Goal: Transaction & Acquisition: Obtain resource

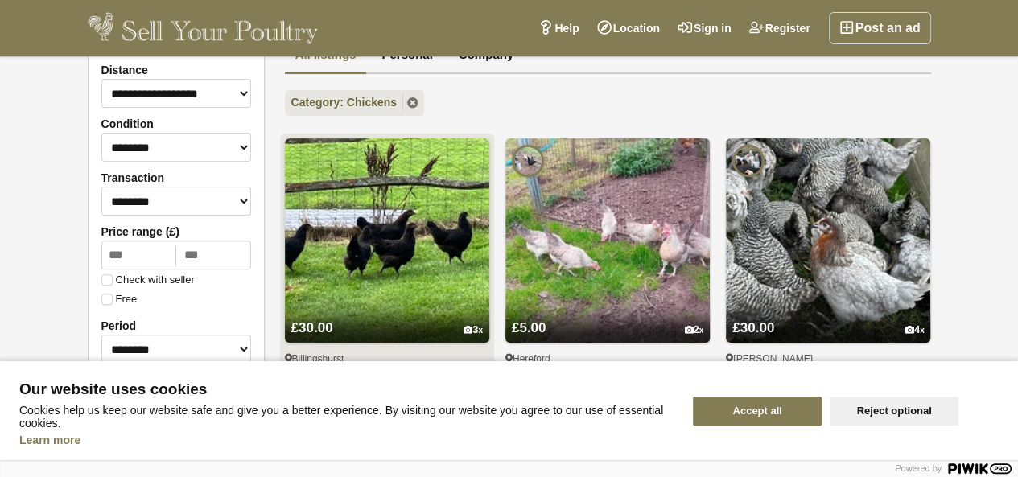
scroll to position [161, 0]
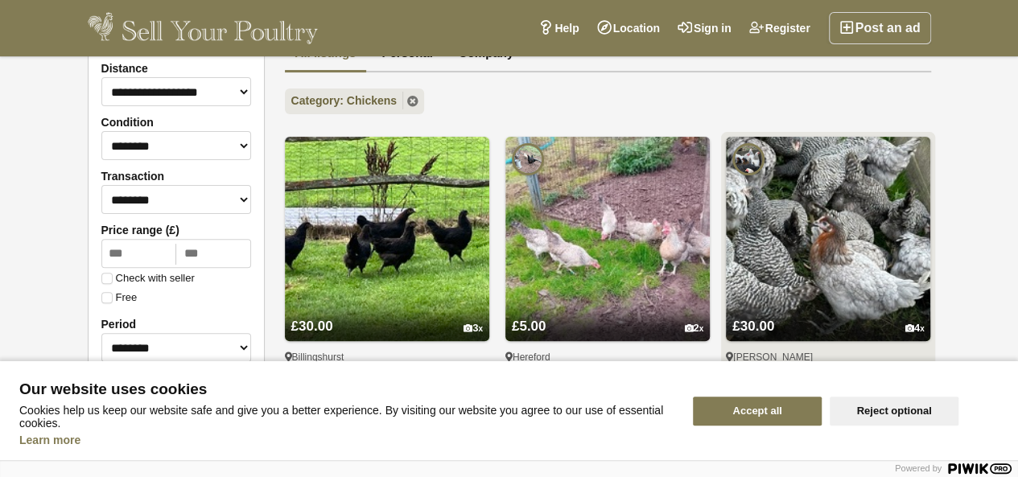
drag, startPoint x: 735, startPoint y: 407, endPoint x: 731, endPoint y: 400, distance: 8.3
click at [735, 406] on button "Accept all" at bounding box center [757, 411] width 129 height 29
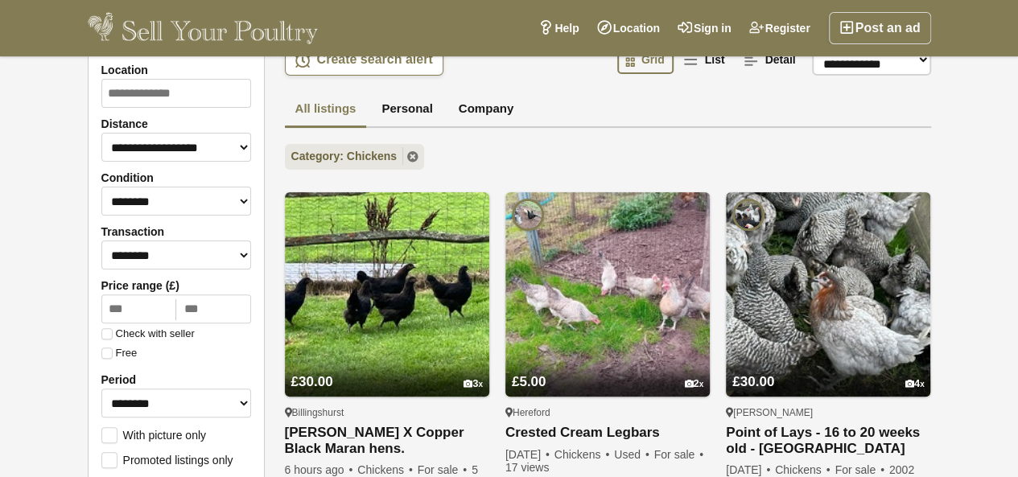
scroll to position [80, 0]
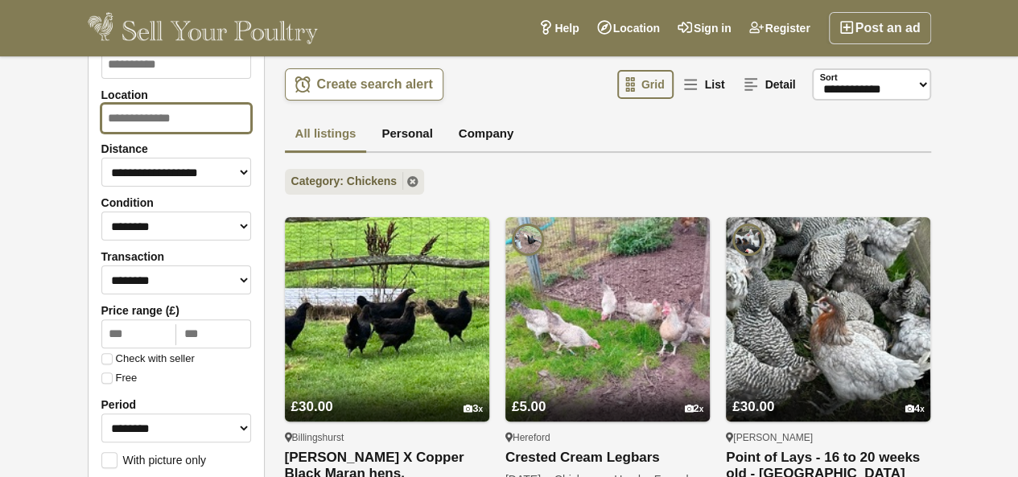
click at [119, 110] on input "Location" at bounding box center [176, 118] width 150 height 29
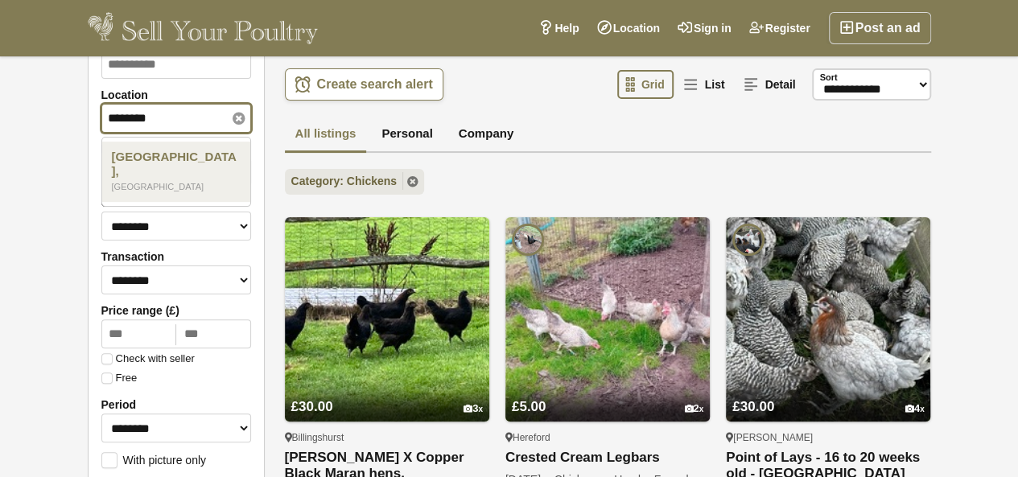
type input "********"
click at [135, 153] on span "[GEOGRAPHIC_DATA]" at bounding box center [175, 164] width 126 height 29
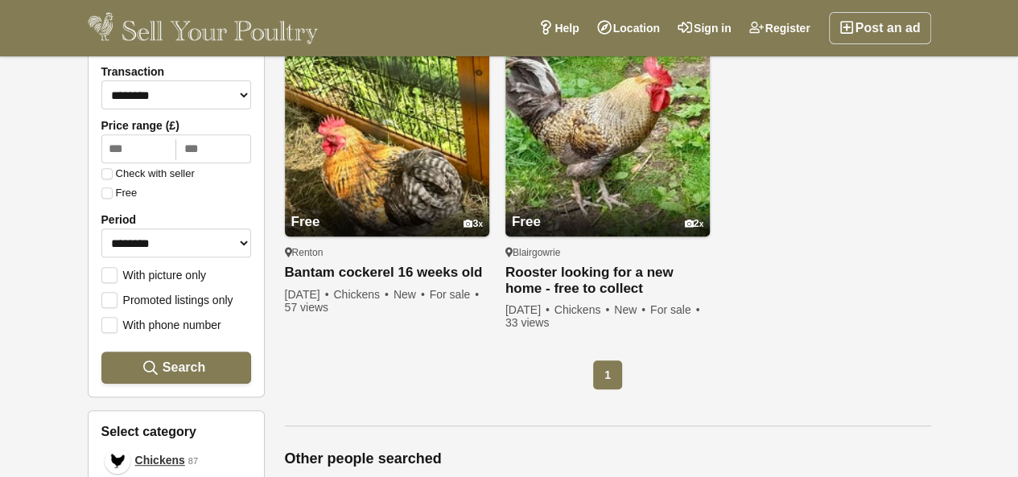
scroll to position [241, 0]
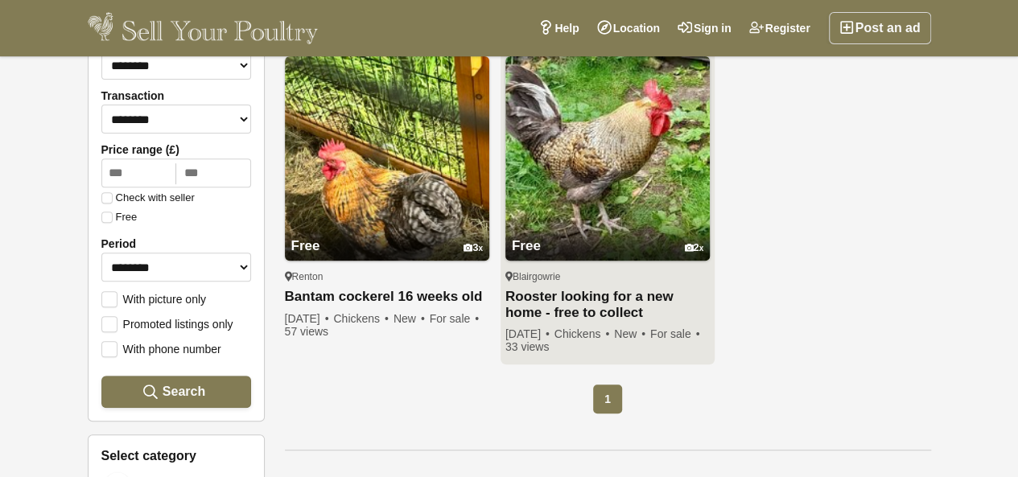
click at [581, 270] on div "Blairgowrie" at bounding box center [607, 276] width 204 height 13
click at [584, 315] on link "Rooster looking for a new home - free to collect" at bounding box center [607, 305] width 204 height 32
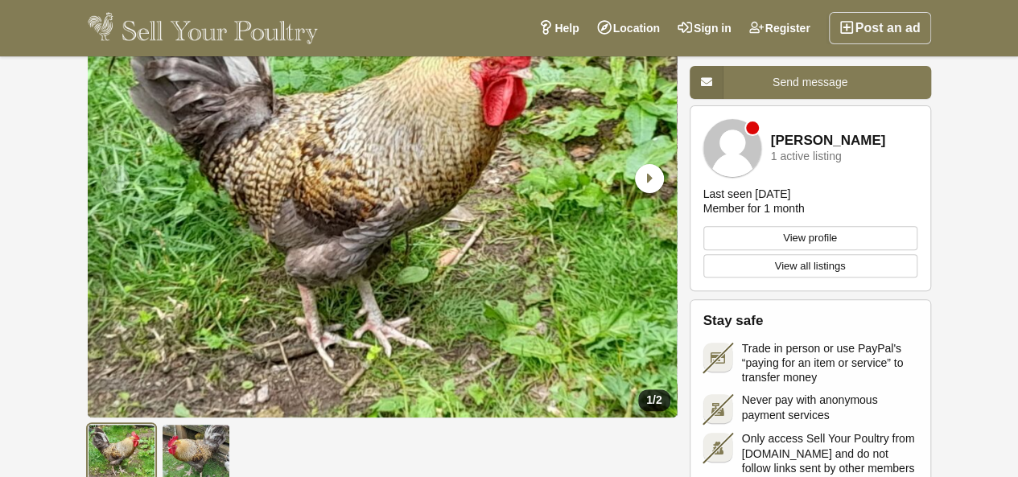
scroll to position [80, 0]
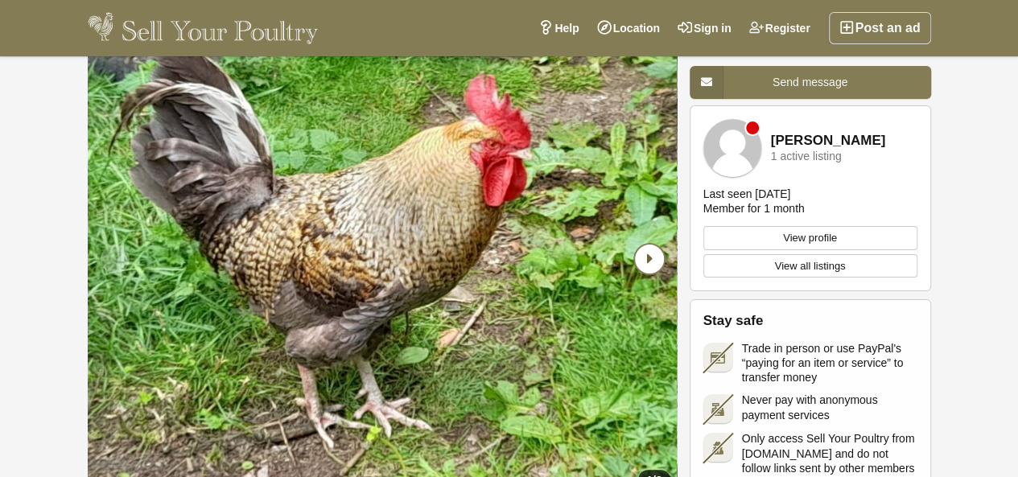
click at [649, 257] on icon "Next slide" at bounding box center [649, 259] width 29 height 29
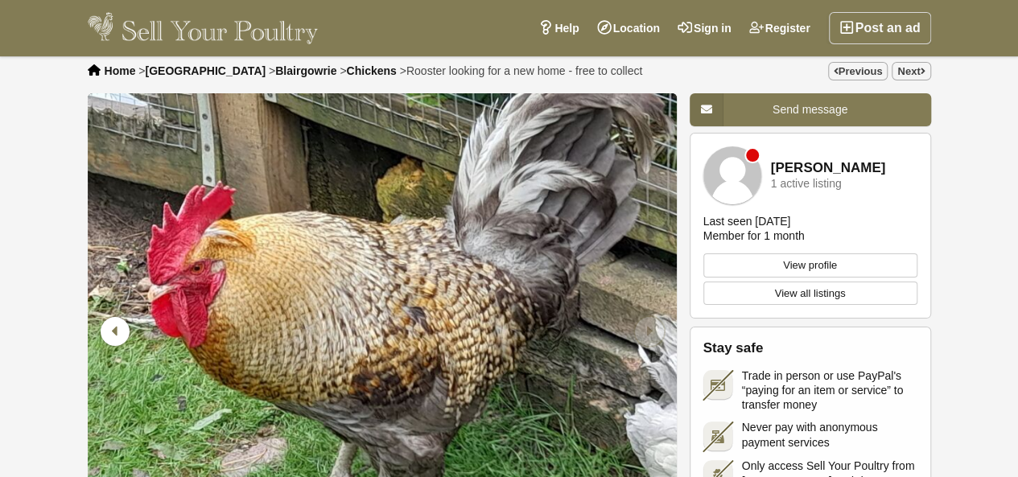
scroll to position [0, 0]
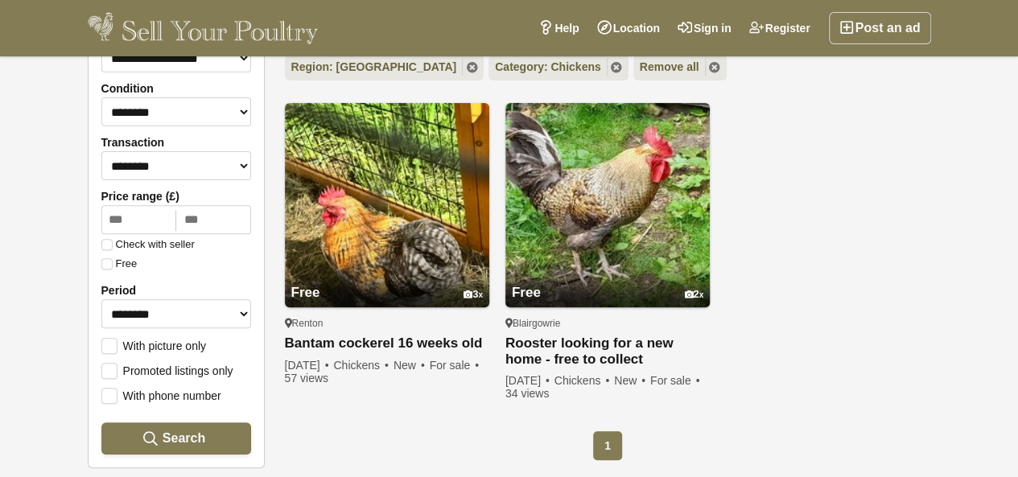
scroll to position [241, 0]
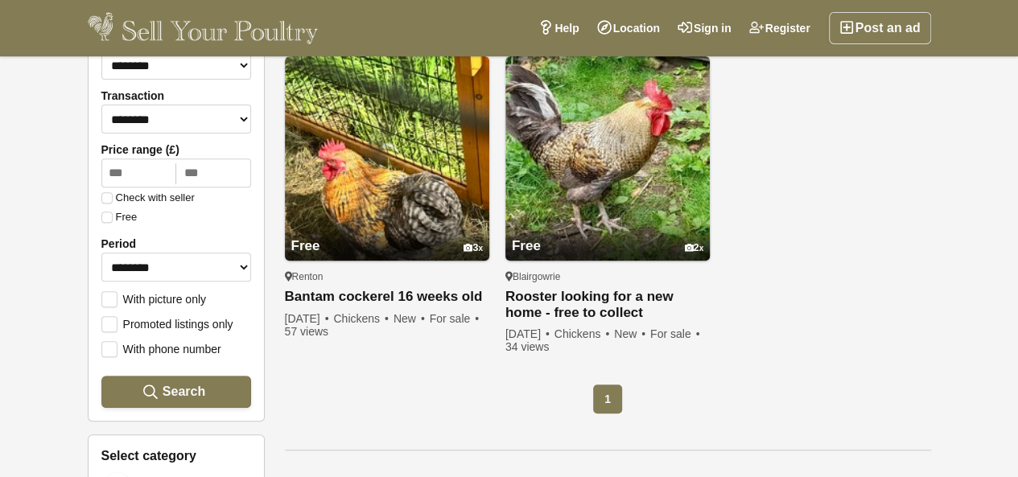
click at [113, 215] on label "Free" at bounding box center [119, 217] width 36 height 11
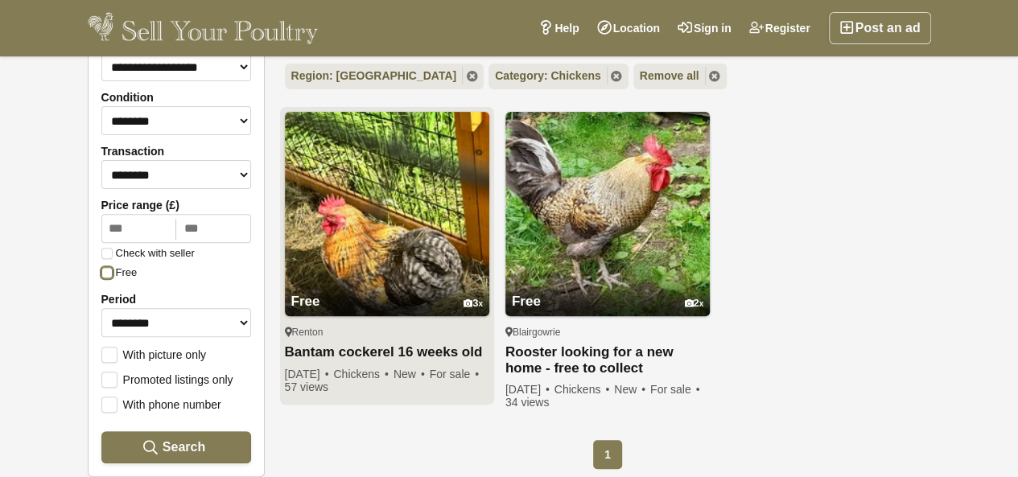
scroll to position [161, 0]
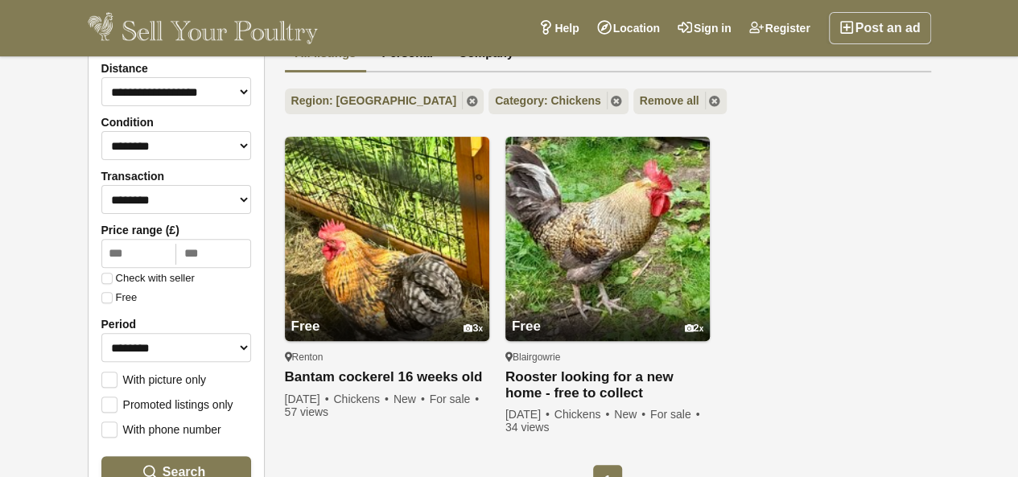
click at [109, 291] on div "Check with seller" at bounding box center [176, 282] width 150 height 19
click at [101, 293] on label "Free" at bounding box center [119, 297] width 36 height 11
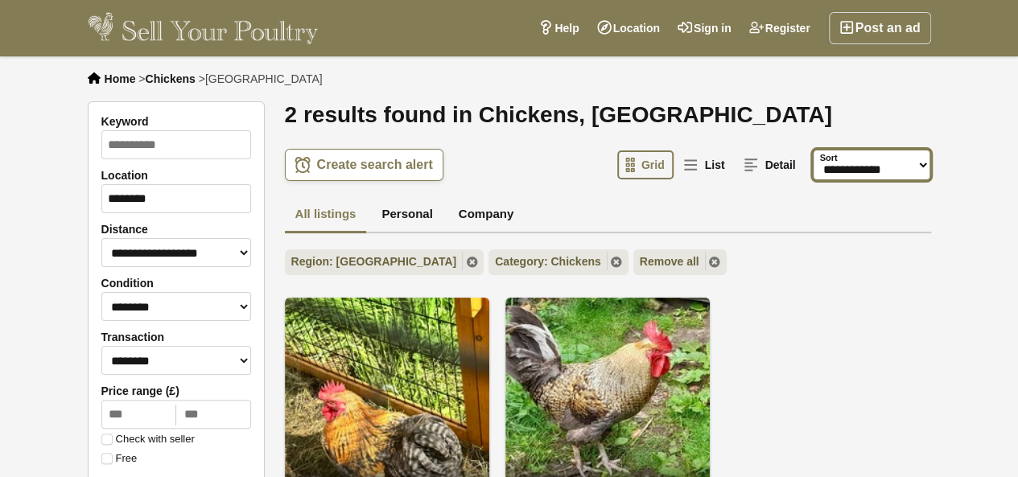
click at [853, 160] on select "**********" at bounding box center [871, 165] width 119 height 32
select select "**********"
click at [812, 149] on select "**********" at bounding box center [871, 165] width 119 height 32
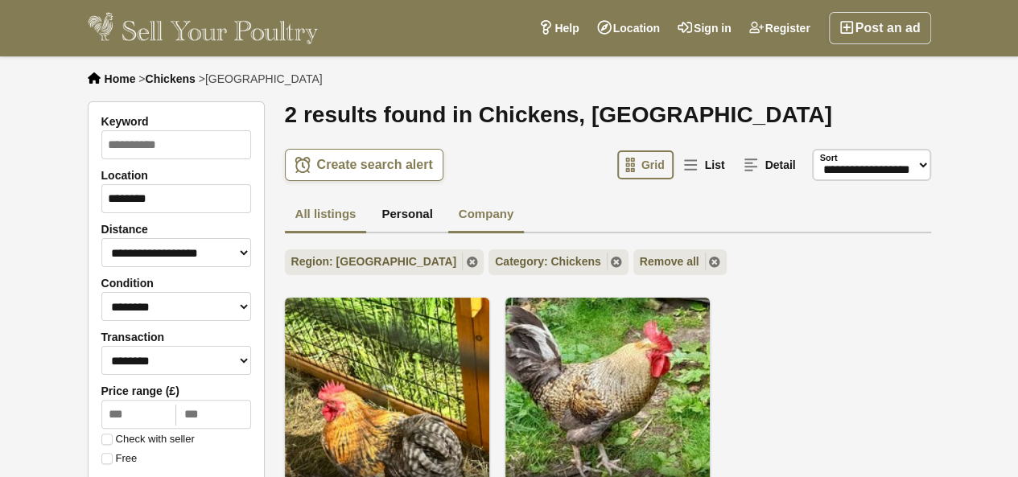
click at [472, 220] on link "Company" at bounding box center [486, 215] width 76 height 37
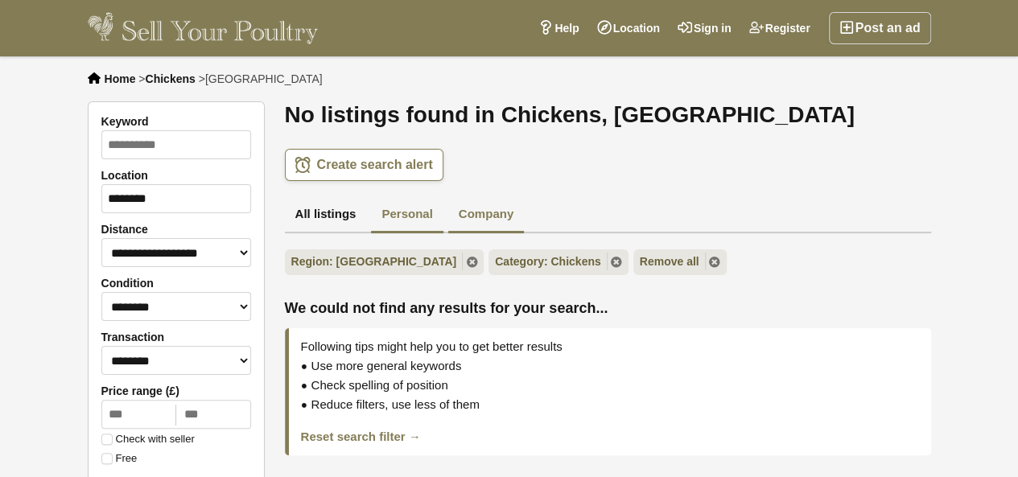
click at [377, 230] on link "Personal" at bounding box center [407, 215] width 72 height 37
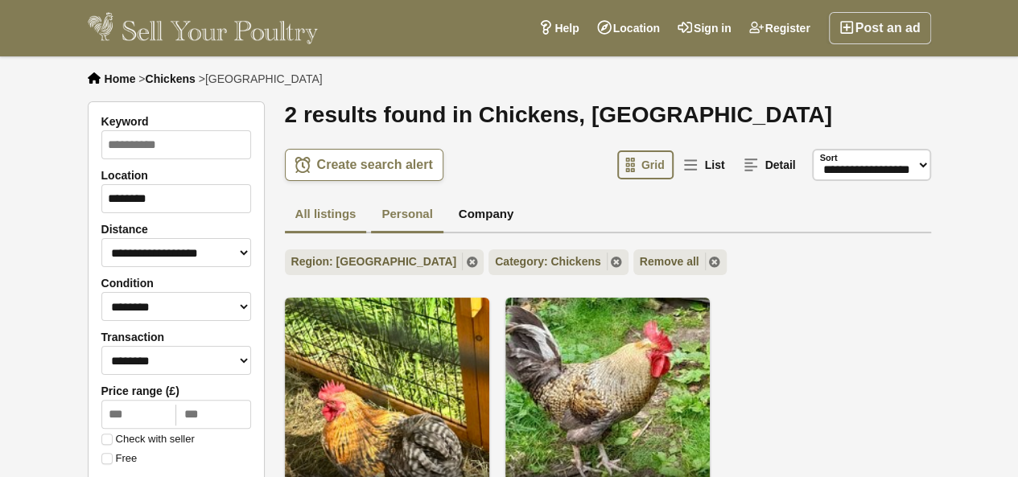
click at [307, 217] on link "All listings" at bounding box center [326, 215] width 82 height 37
click at [163, 85] on span "Chickens" at bounding box center [170, 78] width 50 height 13
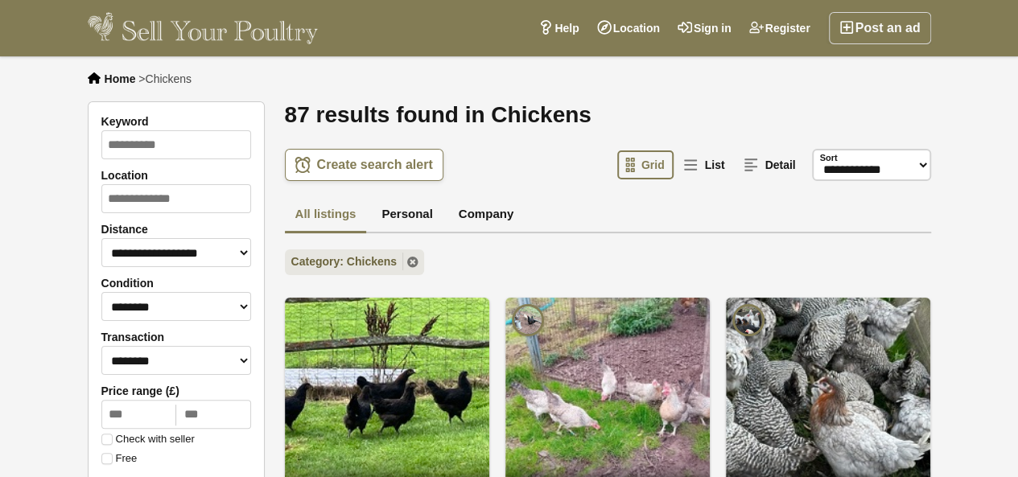
click at [130, 80] on span "Home" at bounding box center [120, 78] width 31 height 13
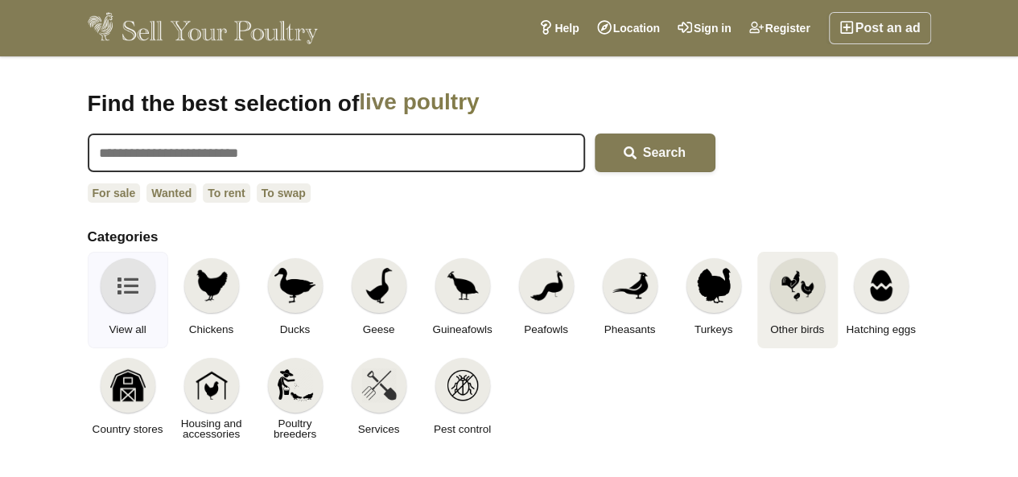
click at [773, 302] on link "Other birds" at bounding box center [797, 300] width 80 height 97
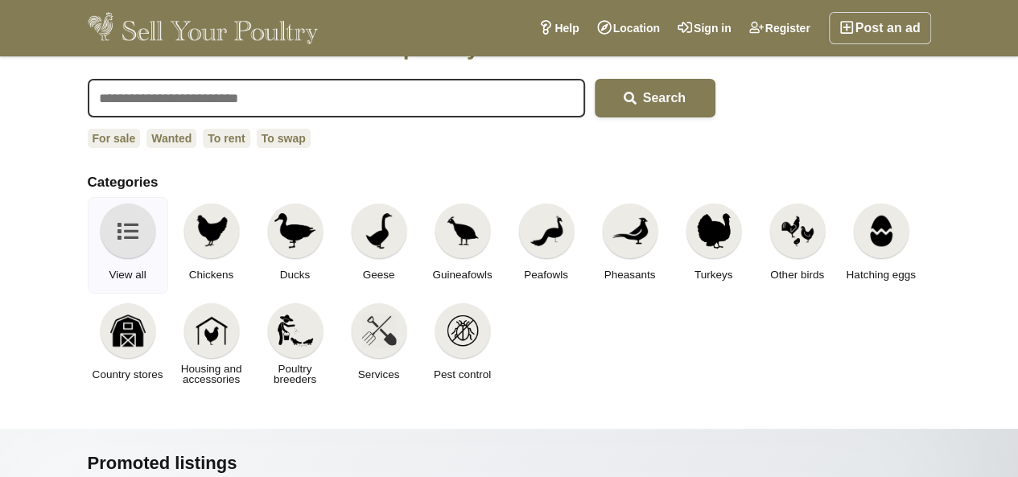
scroll to position [80, 0]
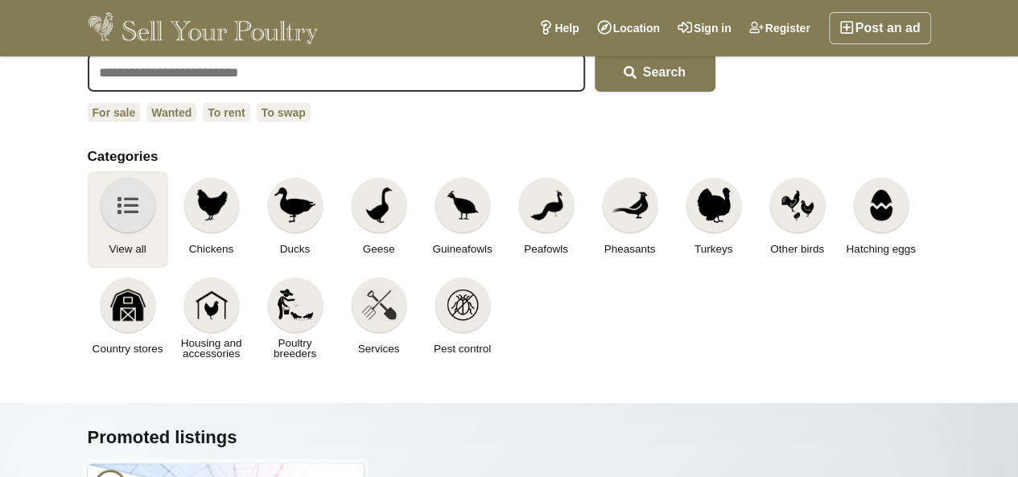
click at [111, 208] on div at bounding box center [128, 205] width 55 height 55
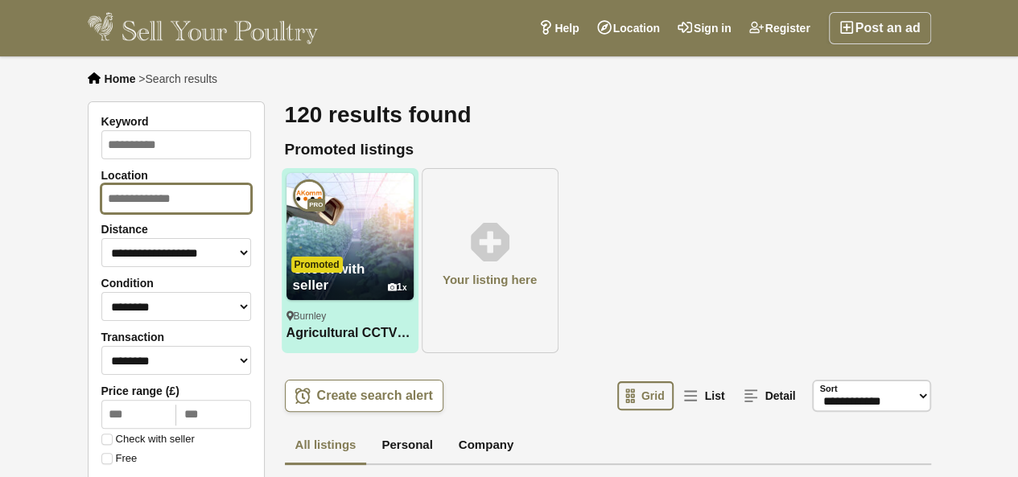
click at [175, 201] on input "Location" at bounding box center [176, 198] width 150 height 29
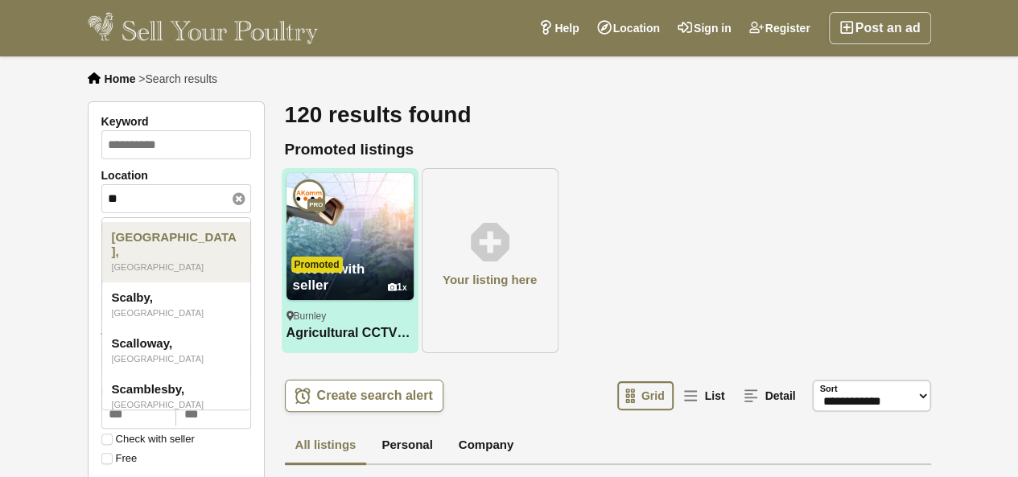
click at [192, 260] on em "United Kingdom" at bounding box center [158, 267] width 93 height 14
type input "********"
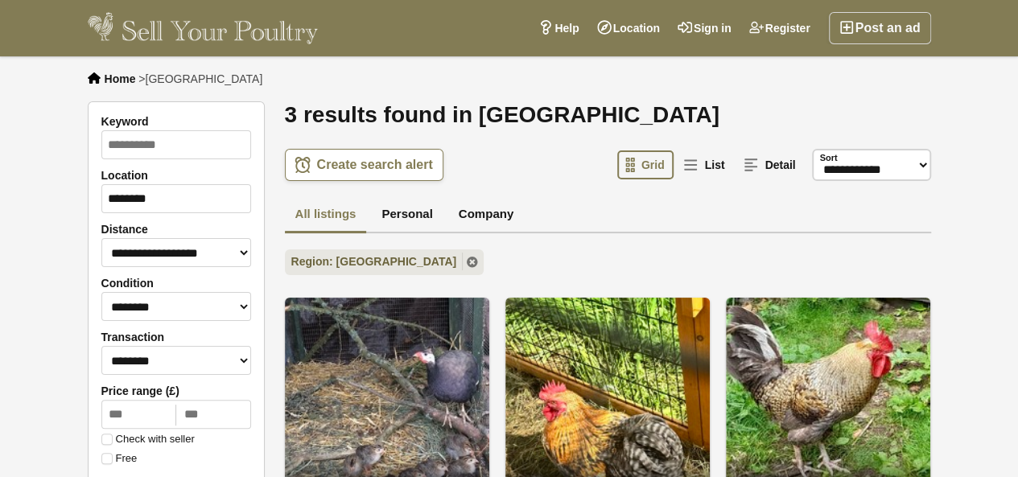
click at [123, 73] on span "Home" at bounding box center [120, 78] width 31 height 13
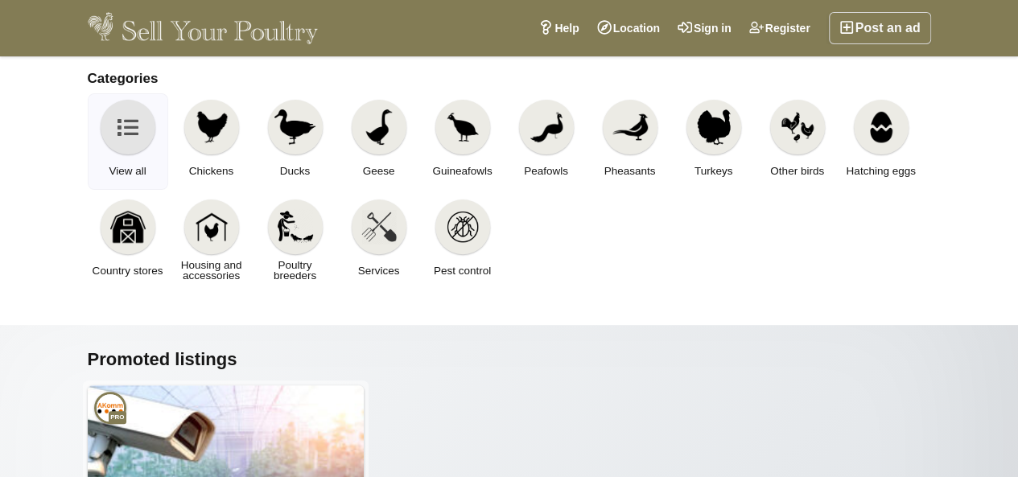
scroll to position [161, 0]
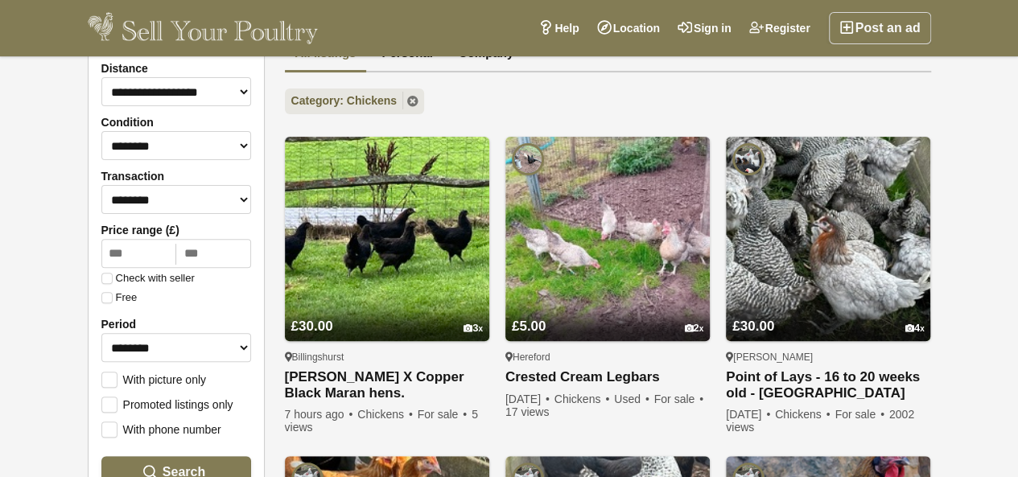
scroll to position [241, 0]
